Goal: Information Seeking & Learning: Learn about a topic

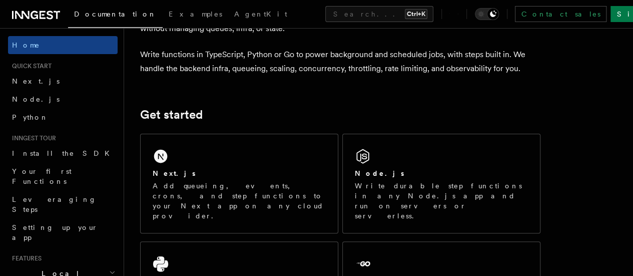
click at [94, 264] on h2 "Local Development" at bounding box center [63, 278] width 110 height 28
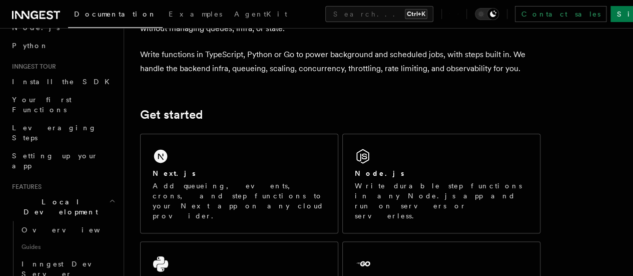
scroll to position [73, 0]
click at [46, 224] on span "Overview" at bounding box center [73, 228] width 103 height 8
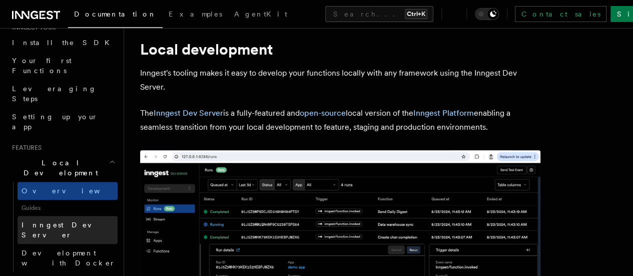
scroll to position [114, 0]
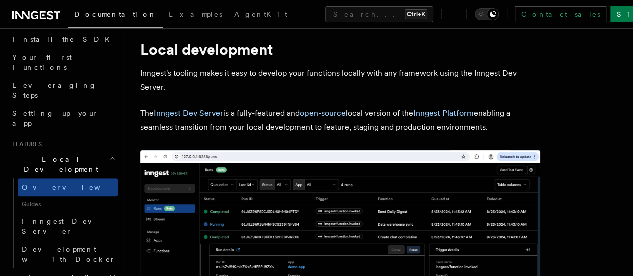
click at [40, 154] on span "Local Development" at bounding box center [58, 164] width 101 height 20
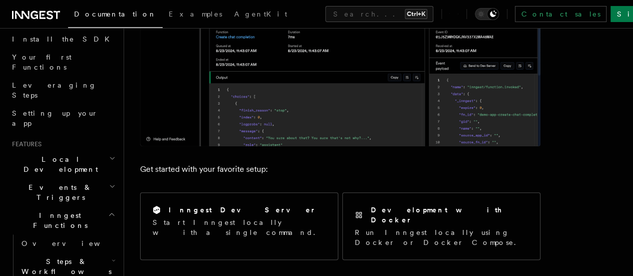
scroll to position [270, 0]
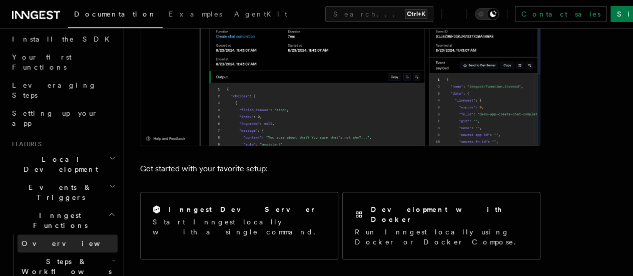
drag, startPoint x: 59, startPoint y: 193, endPoint x: 68, endPoint y: 181, distance: 15.4
click at [68, 234] on link "Overview" at bounding box center [68, 243] width 100 height 18
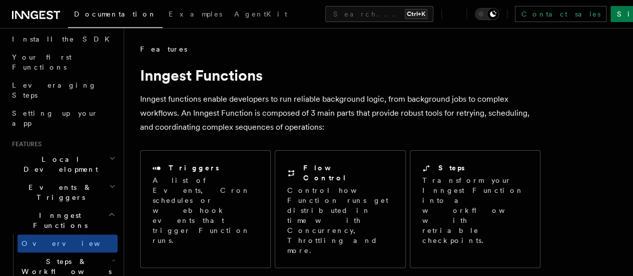
click at [71, 154] on span "Local Development" at bounding box center [58, 164] width 101 height 20
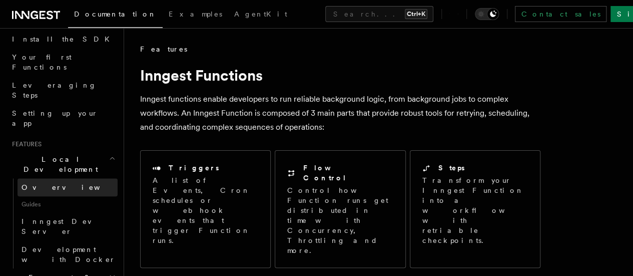
click at [62, 178] on link "Overview" at bounding box center [68, 187] width 100 height 18
